Goal: Find specific page/section: Find specific page/section

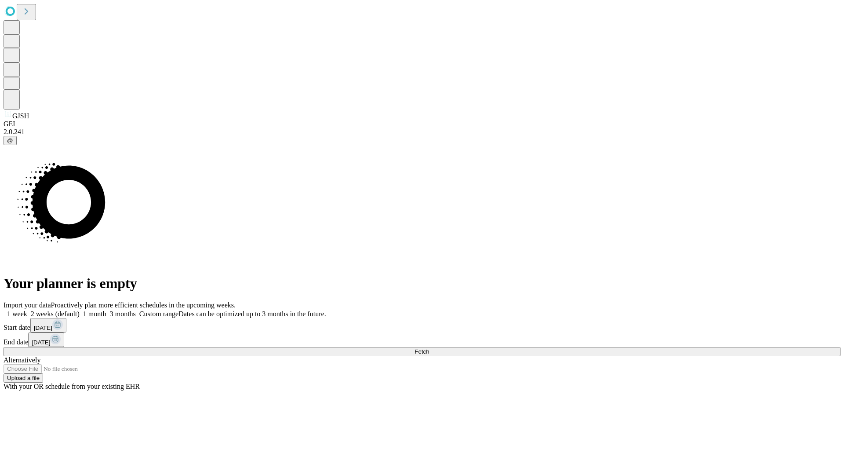
click at [429, 348] on span "Fetch" at bounding box center [421, 351] width 15 height 7
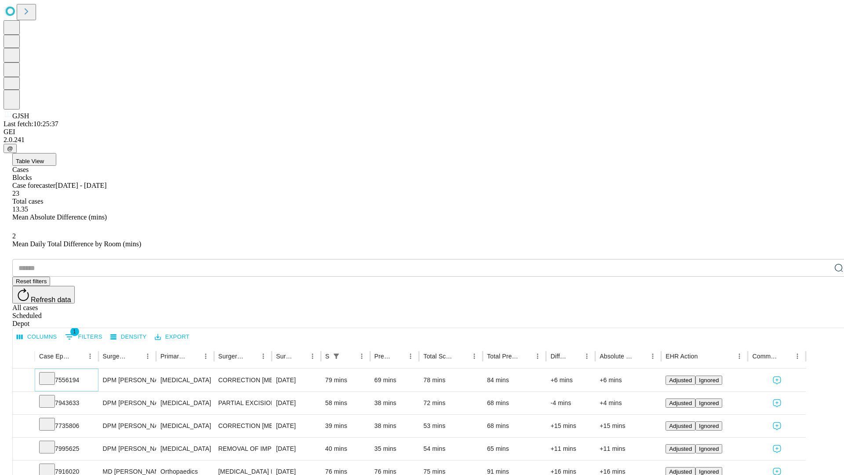
click at [51, 373] on icon at bounding box center [47, 377] width 9 height 9
